Goal: Task Accomplishment & Management: Manage account settings

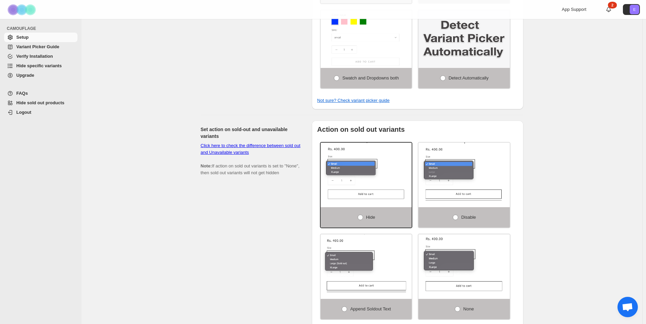
scroll to position [374, 0]
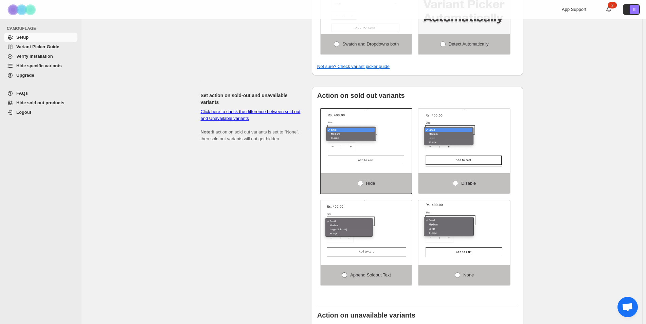
click at [374, 273] on span "Append soldout text" at bounding box center [370, 274] width 41 height 5
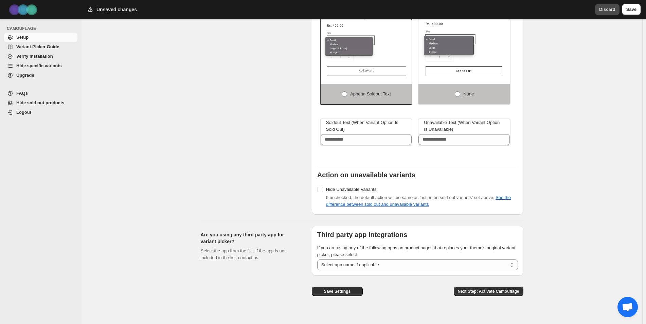
scroll to position [558, 0]
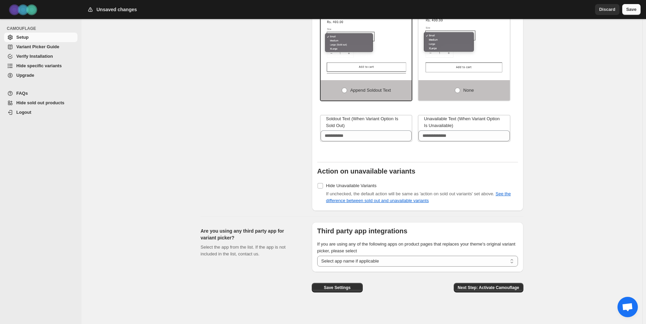
click at [631, 10] on span "Save" at bounding box center [631, 9] width 10 height 7
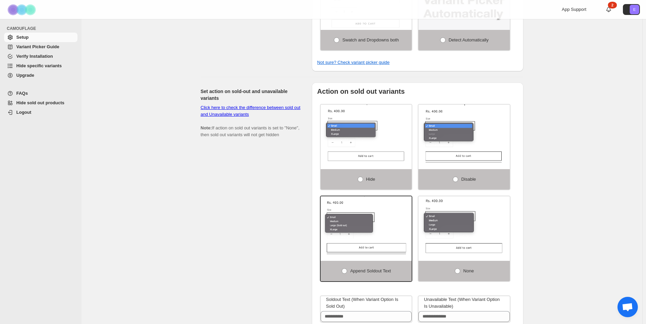
scroll to position [408, 0]
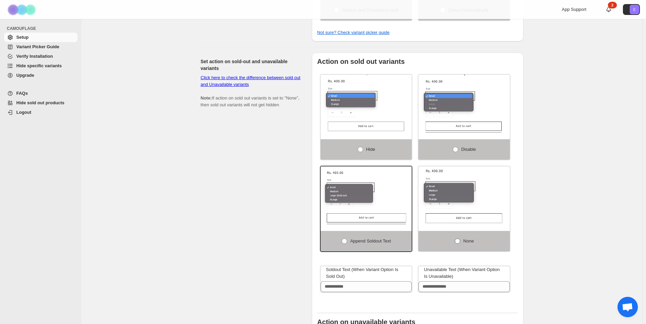
click at [460, 238] on span at bounding box center [457, 240] width 5 height 5
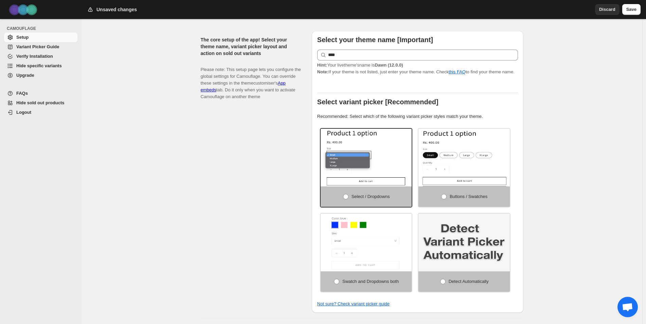
scroll to position [136, 0]
click at [635, 10] on span "Save" at bounding box center [631, 9] width 10 height 7
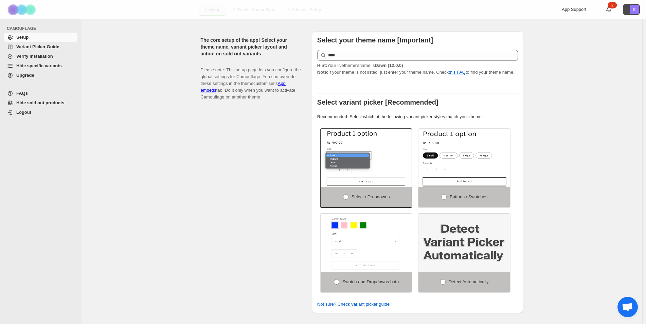
click at [634, 10] on icon "E" at bounding box center [635, 10] width 10 height 10
click at [627, 7] on button "E" at bounding box center [631, 9] width 17 height 11
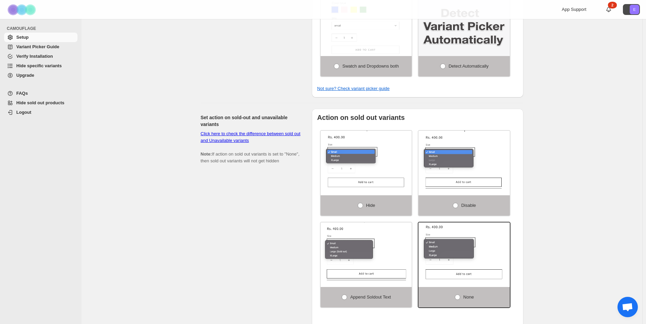
scroll to position [340, 0]
